Goal: Entertainment & Leisure: Consume media (video, audio)

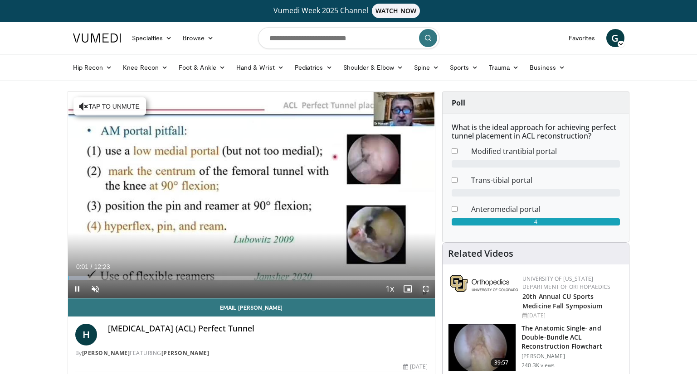
click at [427, 291] on span "Video Player" at bounding box center [426, 289] width 18 height 18
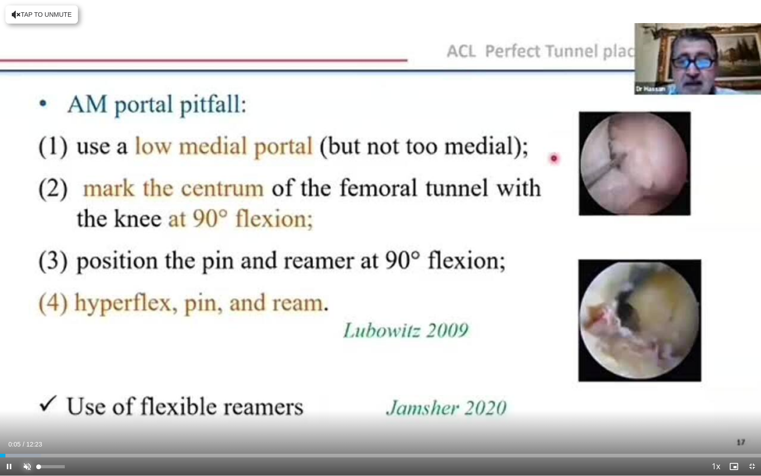
click at [29, 374] on span "Video Player" at bounding box center [27, 466] width 18 height 18
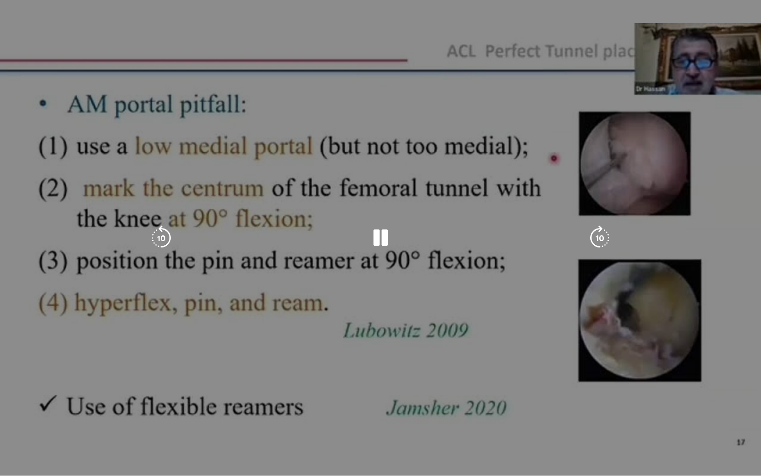
click at [62, 374] on video-js "**********" at bounding box center [380, 238] width 761 height 476
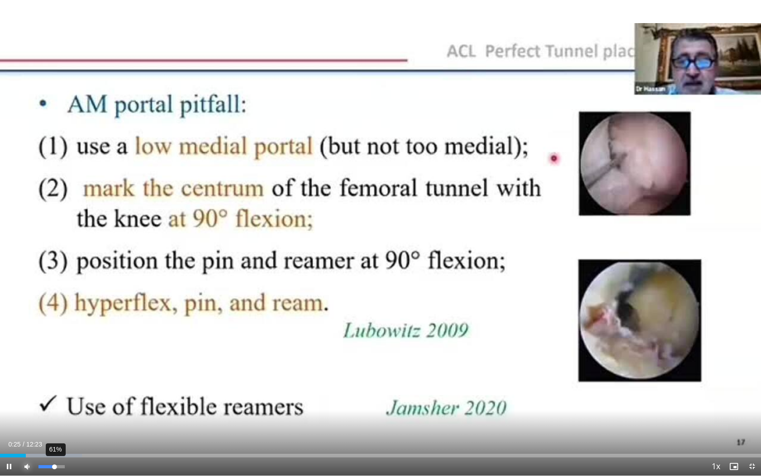
drag, startPoint x: 63, startPoint y: 465, endPoint x: 54, endPoint y: 463, distance: 8.4
click at [54, 374] on div "Volume Level" at bounding box center [47, 466] width 16 height 3
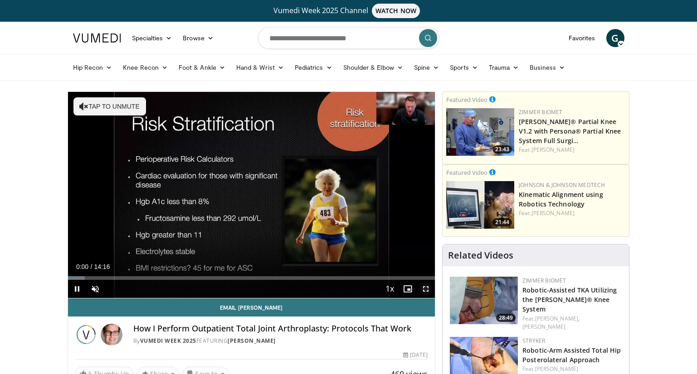
click at [426, 289] on span "Video Player" at bounding box center [426, 289] width 18 height 18
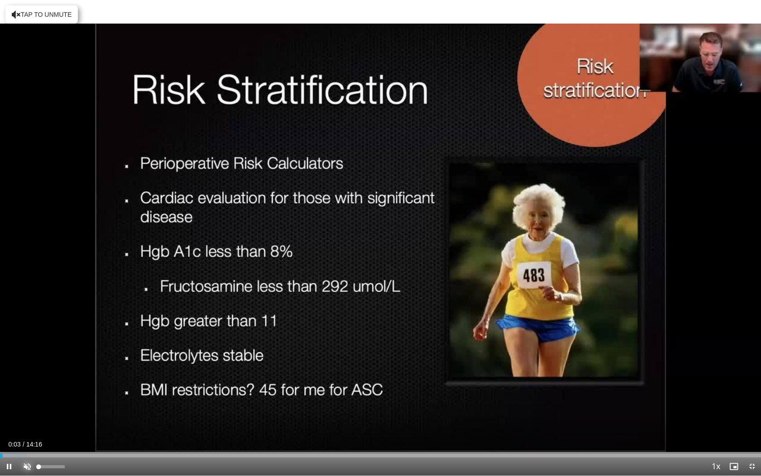
click at [23, 374] on span "Video Player" at bounding box center [27, 466] width 18 height 18
drag, startPoint x: 53, startPoint y: 468, endPoint x: 44, endPoint y: 467, distance: 9.6
click at [44, 374] on div "Volume Level" at bounding box center [41, 466] width 5 height 3
click at [9, 374] on span "Video Player" at bounding box center [9, 466] width 18 height 18
